Goal: Task Accomplishment & Management: Manage account settings

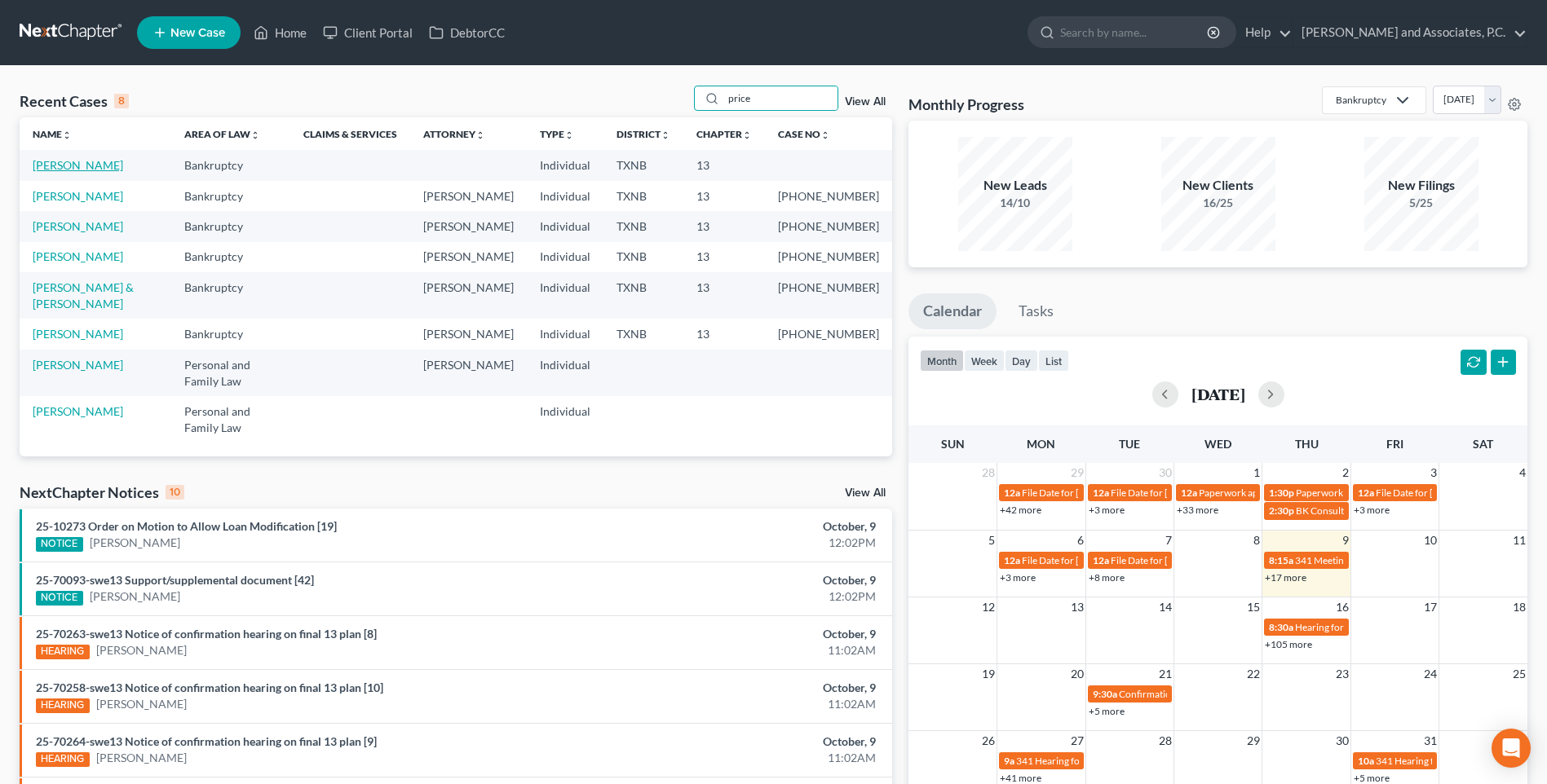
type input "price"
click at [74, 166] on link "[PERSON_NAME]" at bounding box center [78, 165] width 90 height 13
click at [109, 291] on link "[PERSON_NAME] & [PERSON_NAME]" at bounding box center [83, 296] width 101 height 30
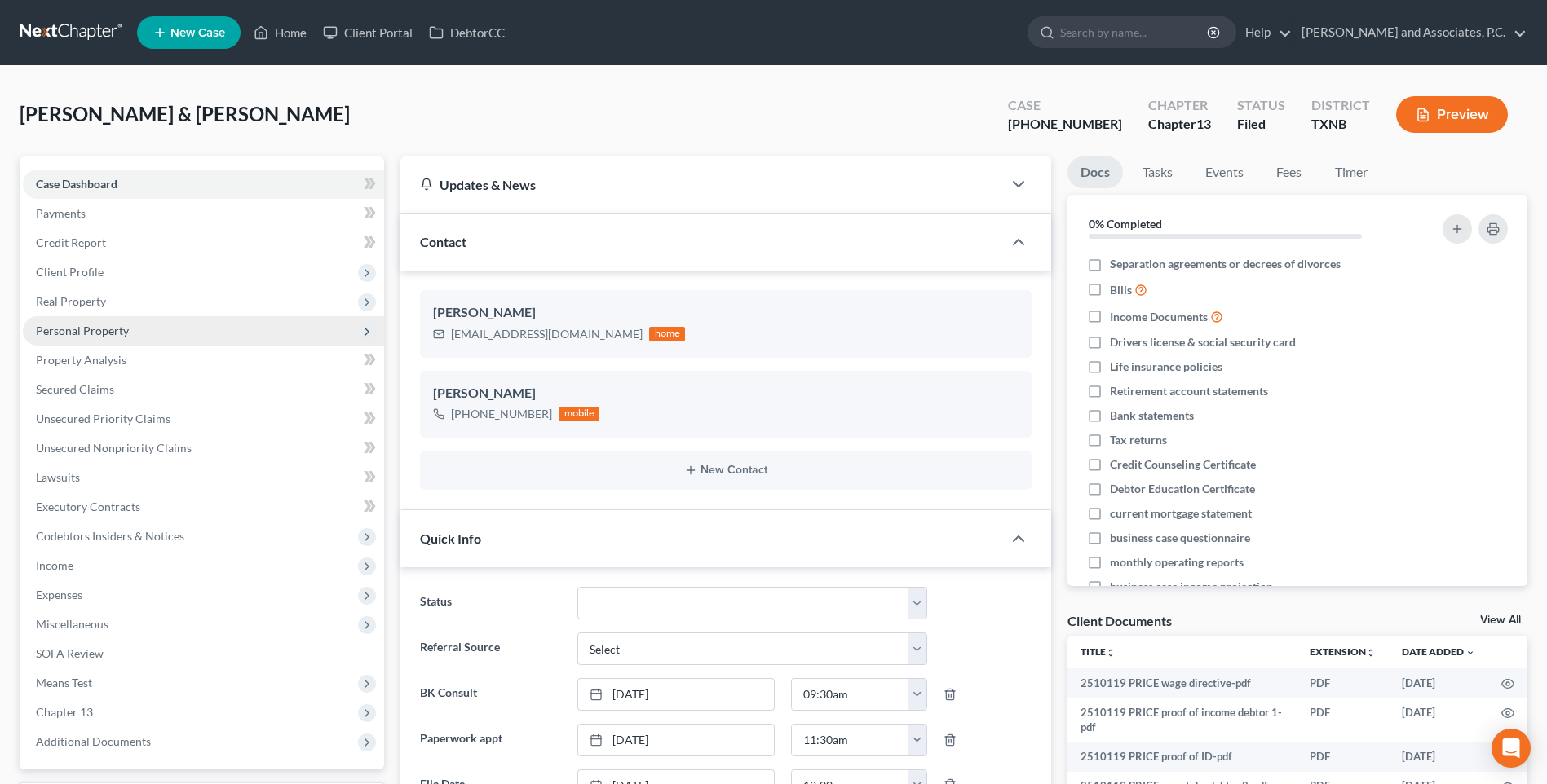
scroll to position [1300, 0]
click at [293, 30] on link "Home" at bounding box center [280, 32] width 69 height 30
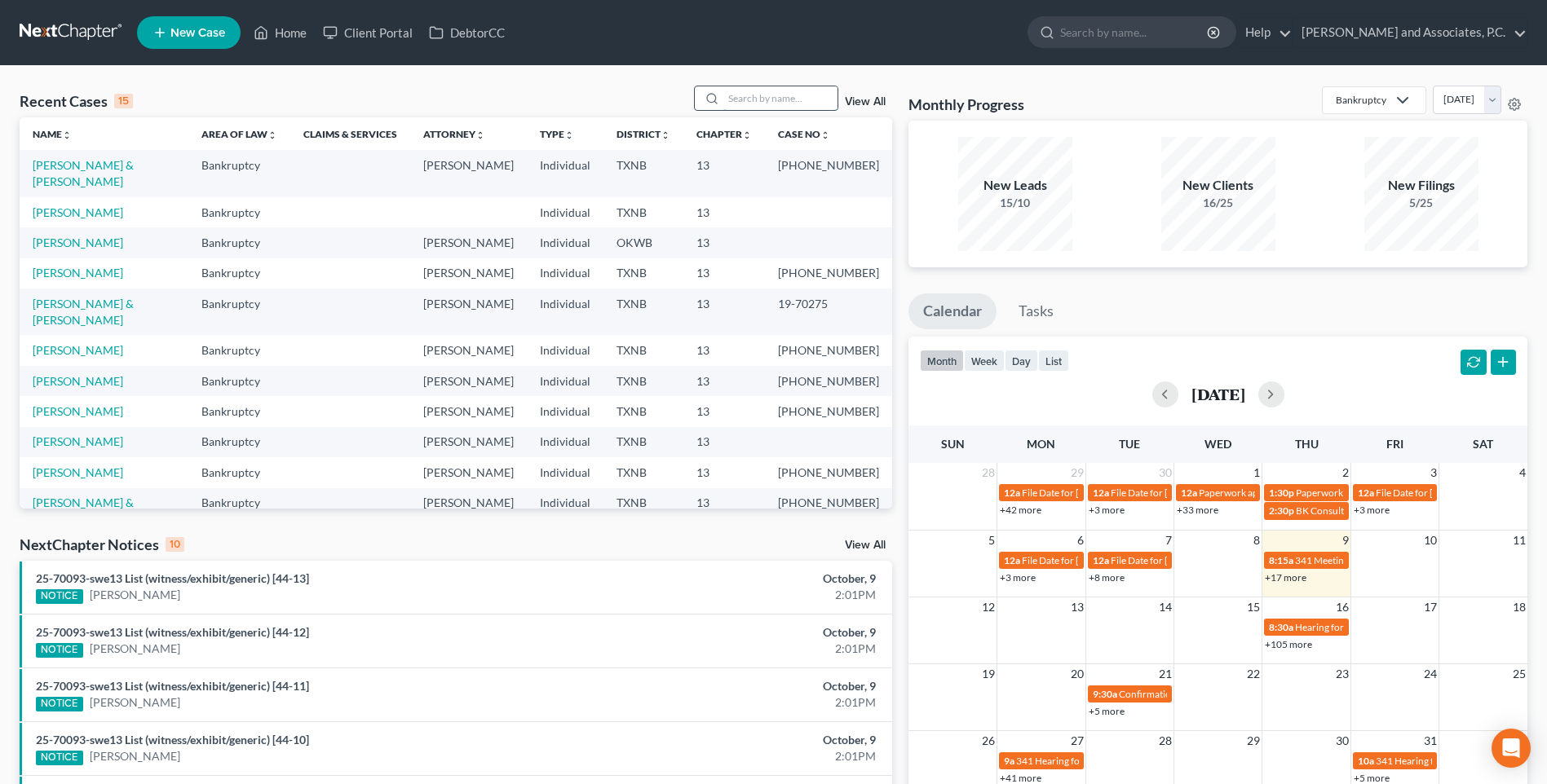
click at [767, 100] on input "search" at bounding box center [780, 99] width 114 height 24
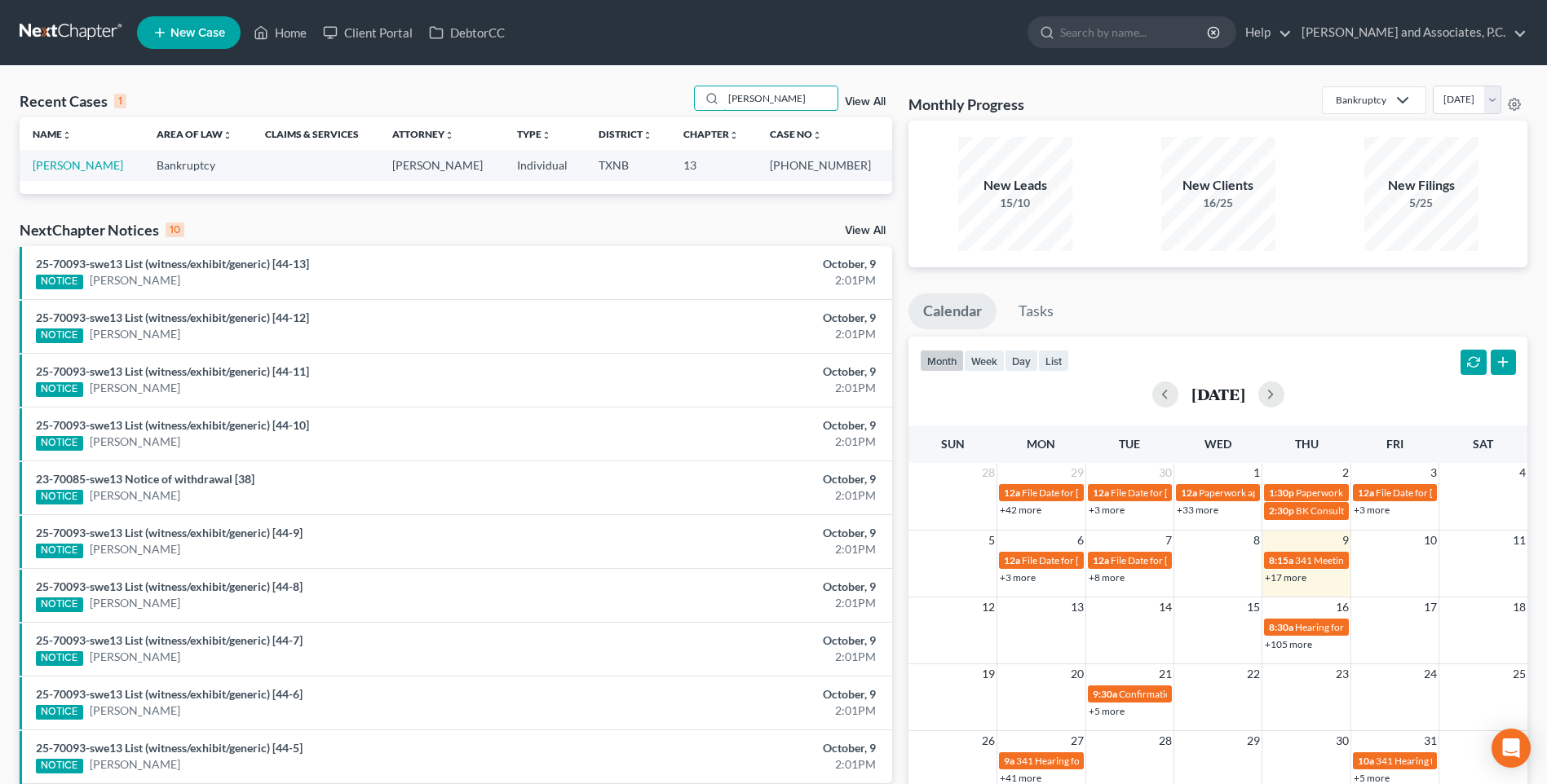
type input "[PERSON_NAME]"
click at [775, 588] on div "October, 9" at bounding box center [741, 587] width 269 height 16
click at [91, 165] on link "[PERSON_NAME]" at bounding box center [78, 165] width 90 height 13
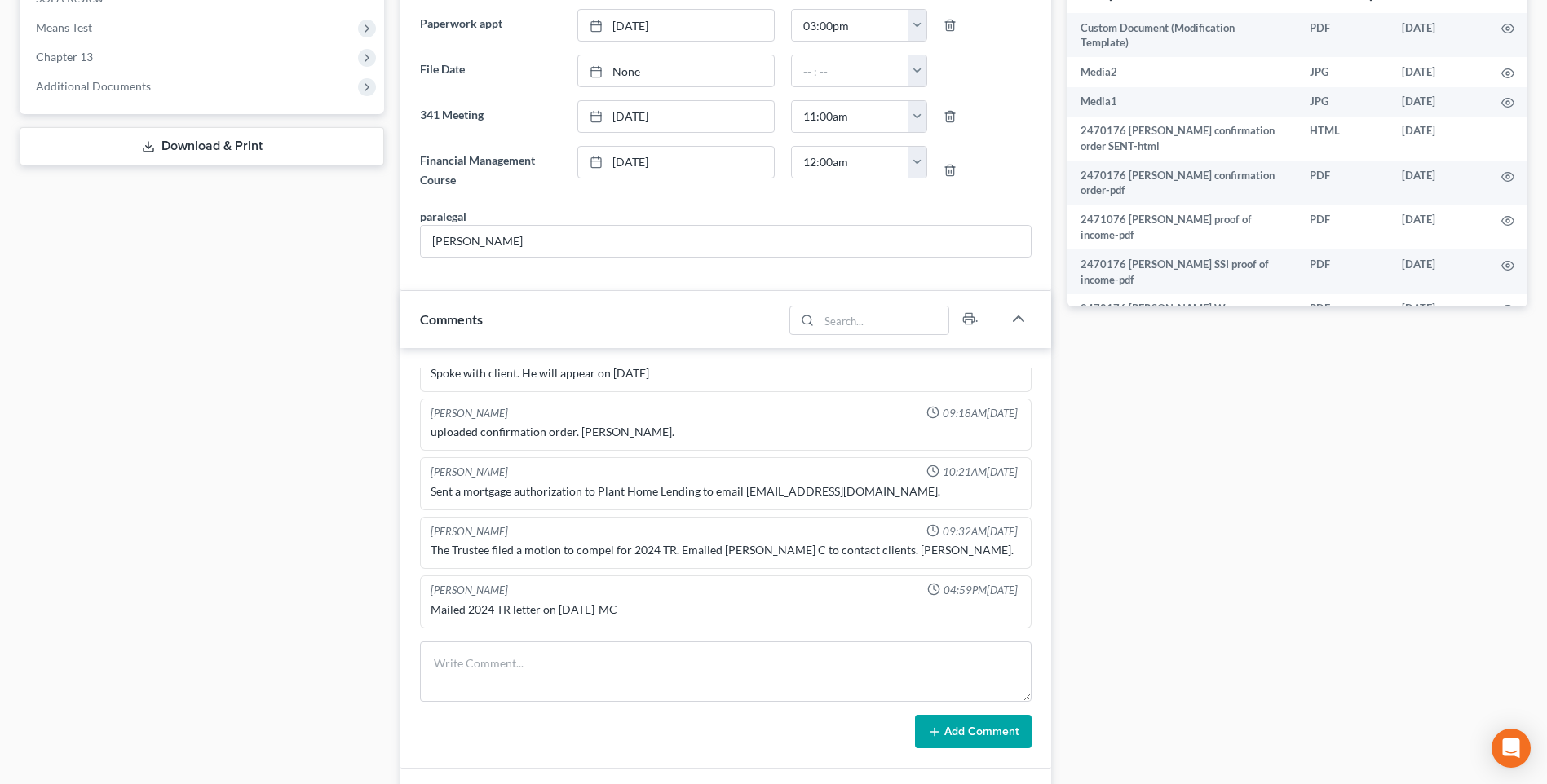
scroll to position [733, 0]
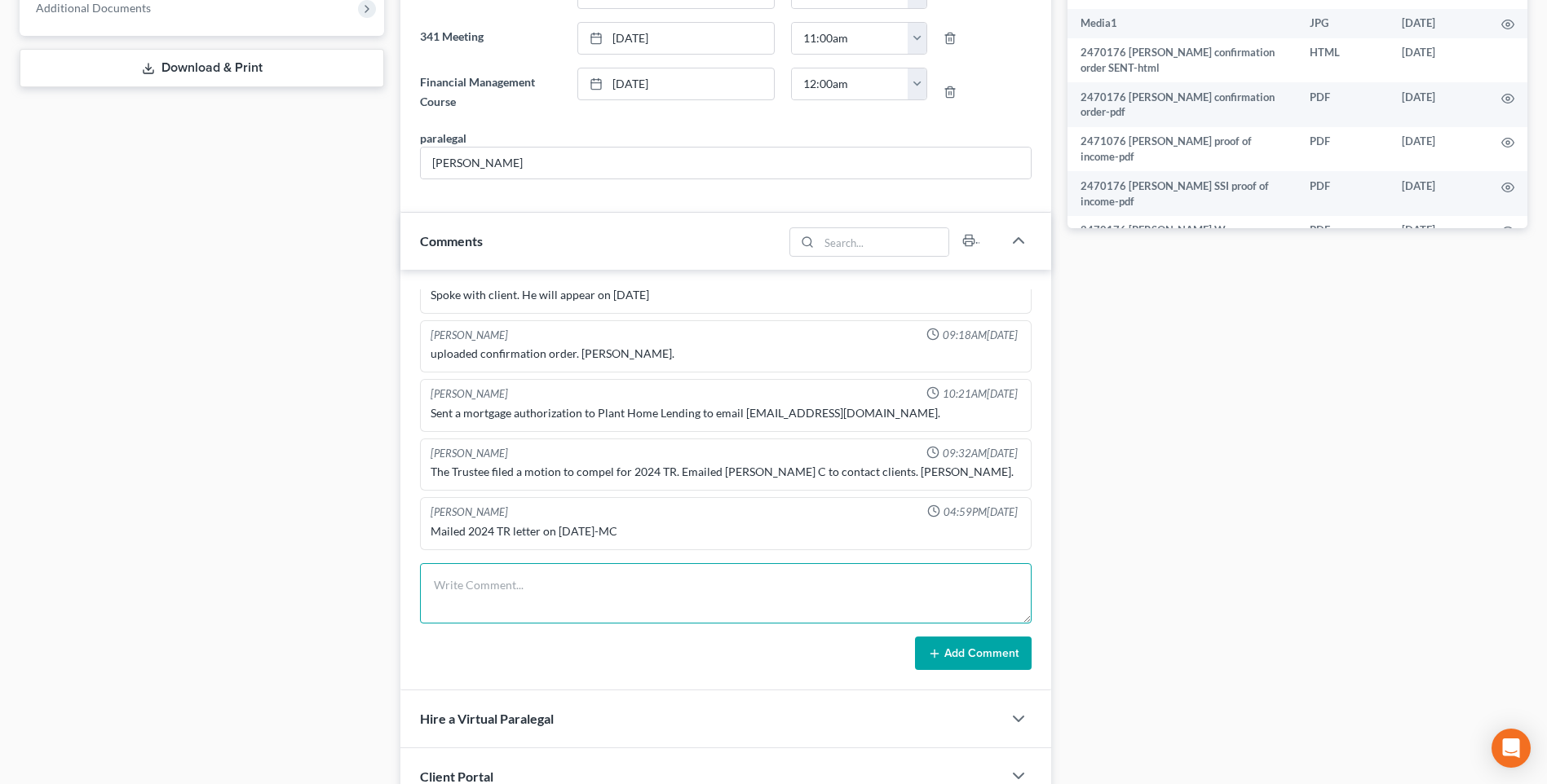
click at [460, 593] on textarea at bounding box center [725, 593] width 611 height 61
type textarea "Uploaded 2024 tax return and sent to the trustee. RA"
click at [985, 657] on button "Add Comment" at bounding box center [973, 653] width 116 height 35
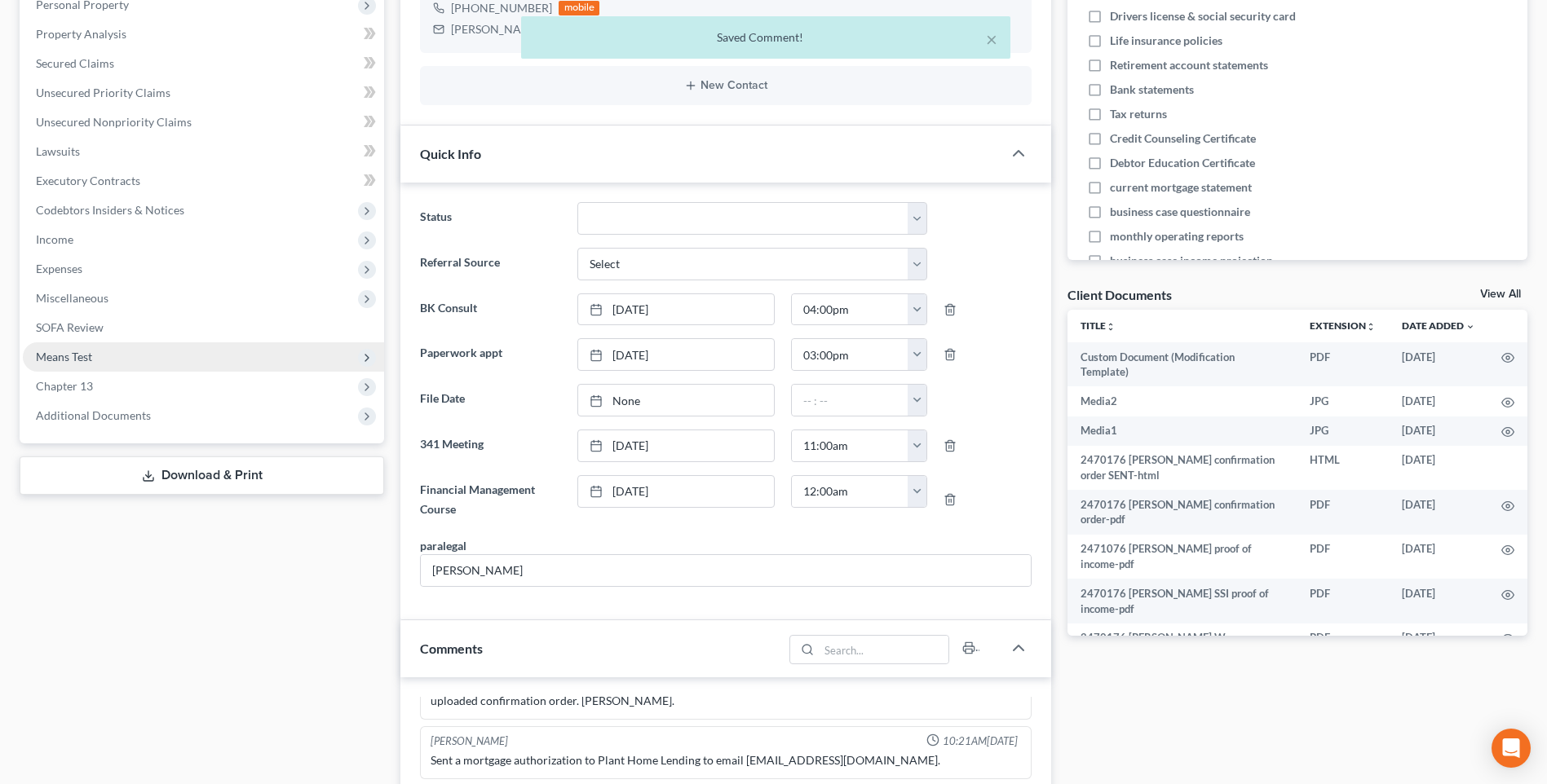
scroll to position [0, 0]
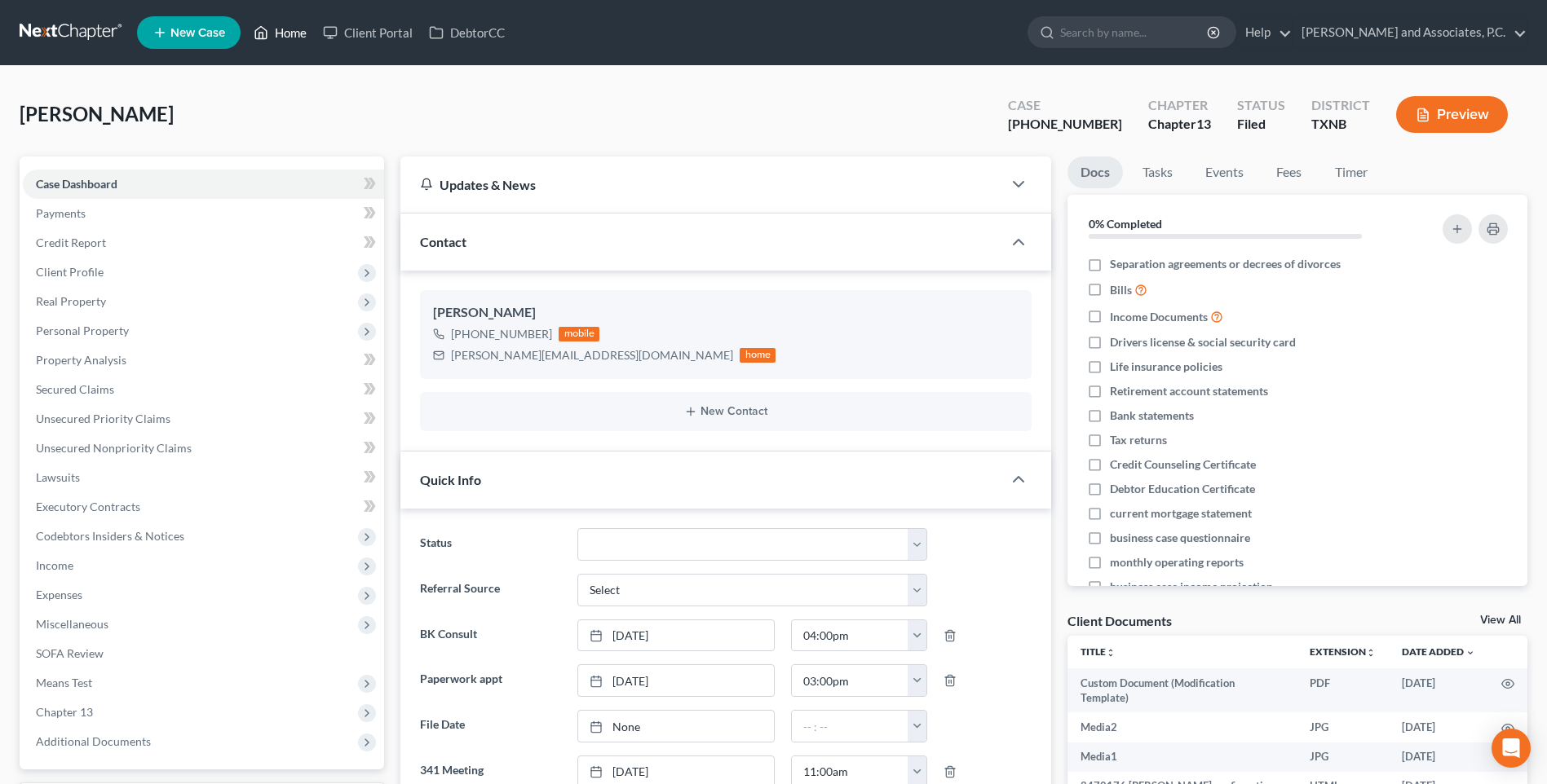
click at [291, 35] on link "Home" at bounding box center [280, 32] width 69 height 30
